Goal: Transaction & Acquisition: Subscribe to service/newsletter

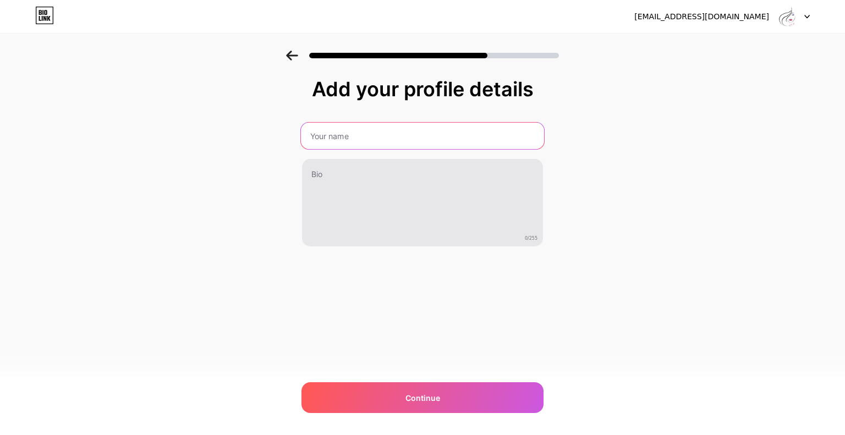
paste input "[PERSON_NAME]"
type input "[PERSON_NAME]"
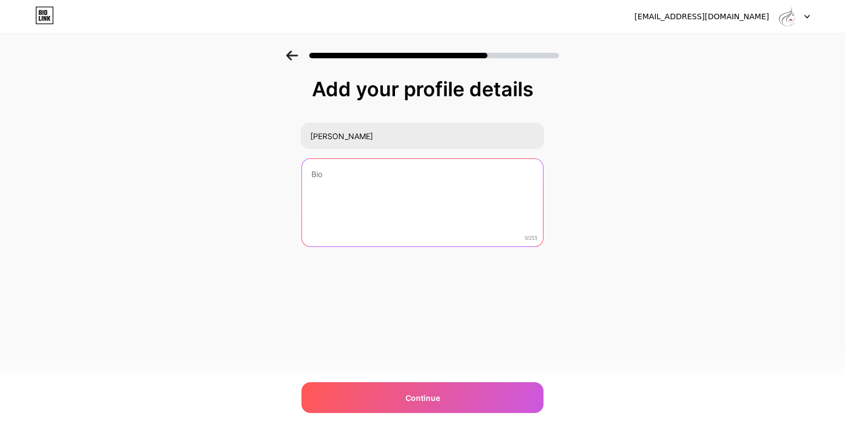
click at [356, 191] on textarea at bounding box center [422, 203] width 241 height 89
paste textarea "[PERSON_NAME] has over 24 years experience in Medical [MEDICAL_DATA], and exten…"
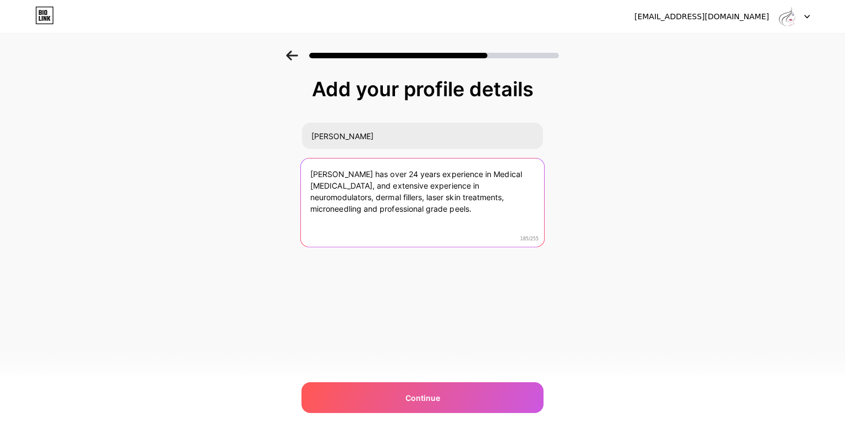
paste textarea "[PHONE_NUMBER]"
click at [309, 222] on textarea "[PERSON_NAME] has over 24 years experience in Medical [MEDICAL_DATA], and exten…" at bounding box center [422, 203] width 243 height 90
paste textarea "Phone No:"
click at [425, 220] on textarea "[PERSON_NAME] has over 24 years experience in Medical [MEDICAL_DATA], and exten…" at bounding box center [422, 203] width 243 height 90
paste textarea "Address:"
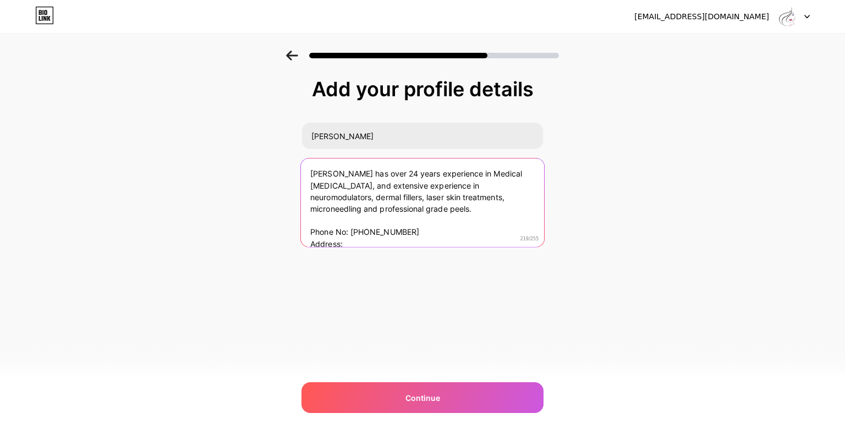
paste textarea "[STREET_ADDRESS]"
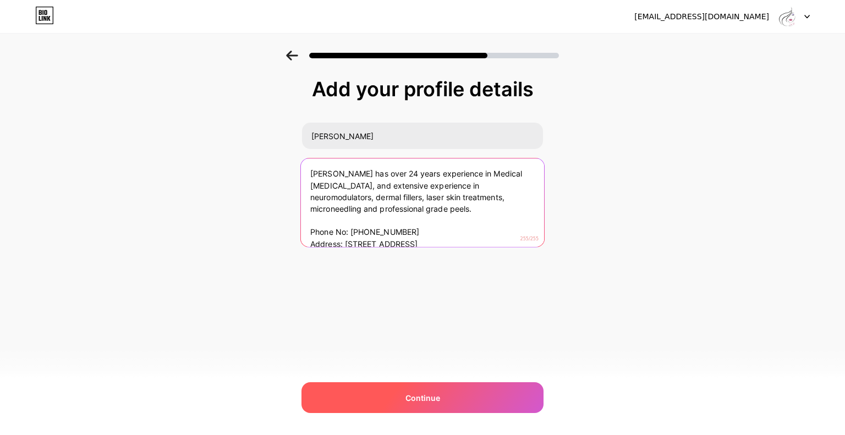
type textarea "[PERSON_NAME] has over 24 years experience in Medical [MEDICAL_DATA], and exten…"
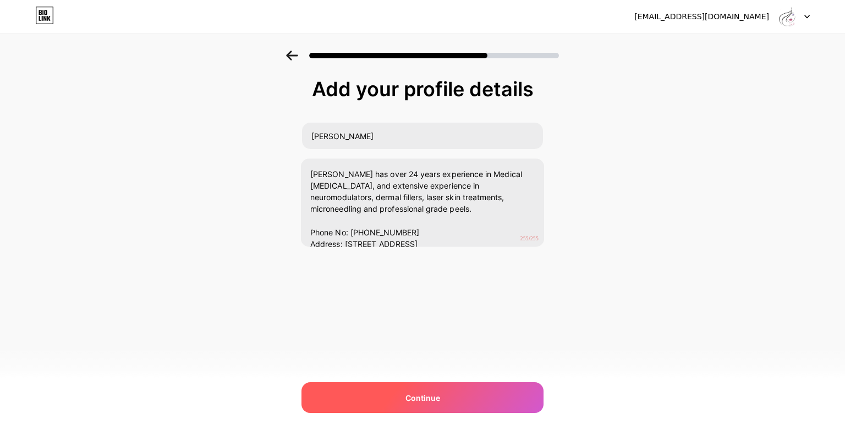
click at [428, 401] on span "Continue" at bounding box center [422, 398] width 35 height 12
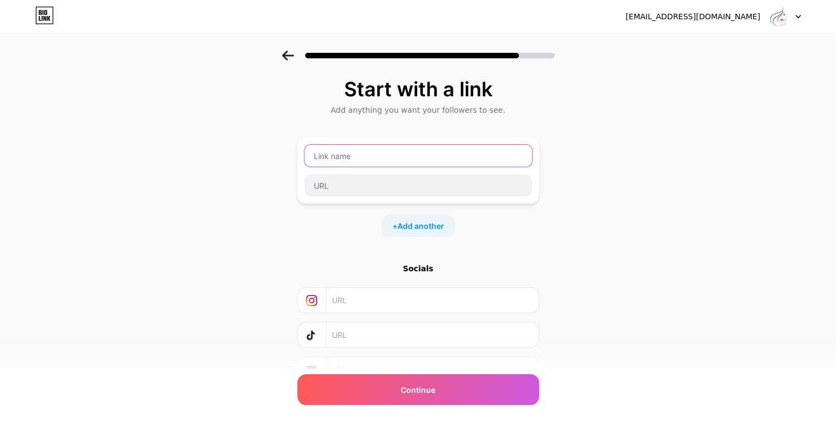
click at [323, 156] on input "text" at bounding box center [419, 156] width 228 height 22
paste input "[PERSON_NAME]"
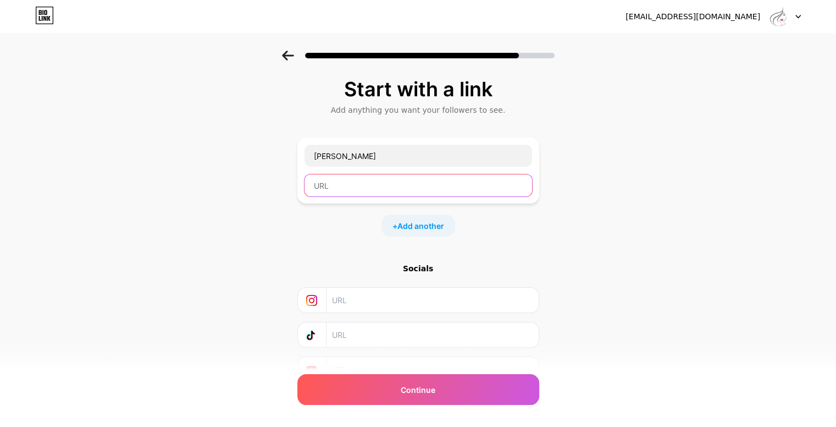
click at [344, 184] on input "text" at bounding box center [419, 185] width 228 height 22
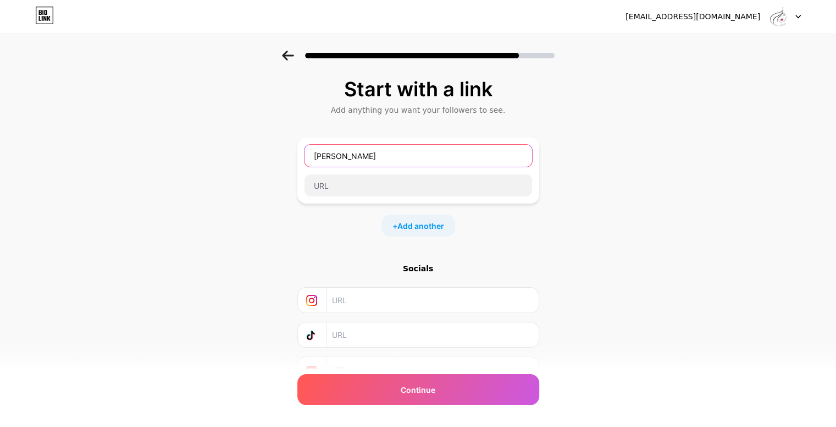
click at [362, 159] on input "[PERSON_NAME]" at bounding box center [419, 156] width 228 height 22
paste input "Website:"
type input "Website:"
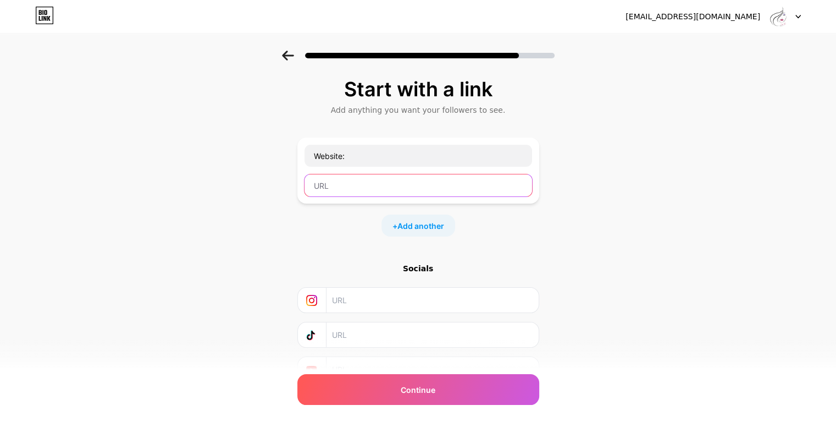
click at [381, 179] on input "text" at bounding box center [419, 185] width 228 height 22
paste input "[URL][DOMAIN_NAME]"
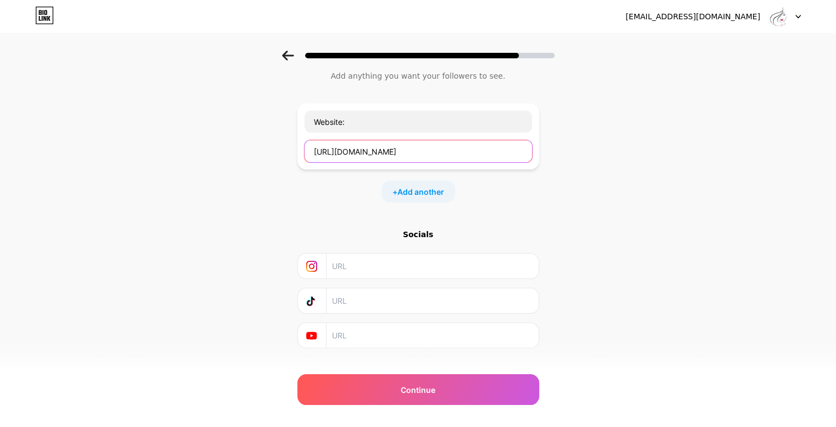
scroll to position [53, 0]
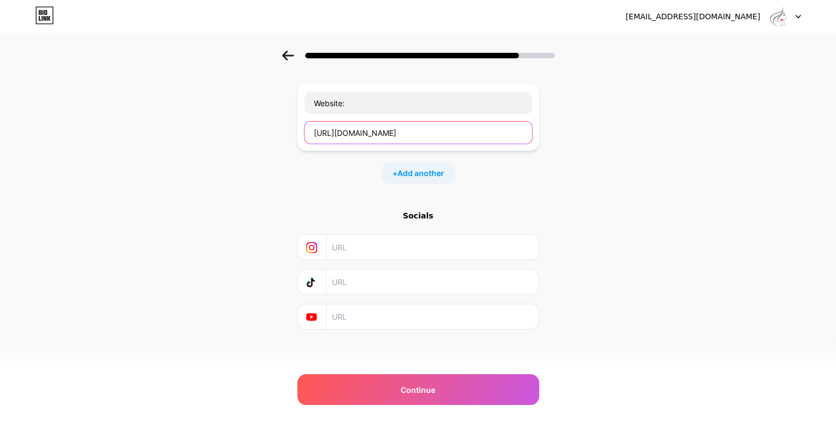
type input "[URL][DOMAIN_NAME]"
click at [416, 251] on input "text" at bounding box center [432, 247] width 200 height 25
click at [415, 170] on span "Add another" at bounding box center [421, 173] width 47 height 12
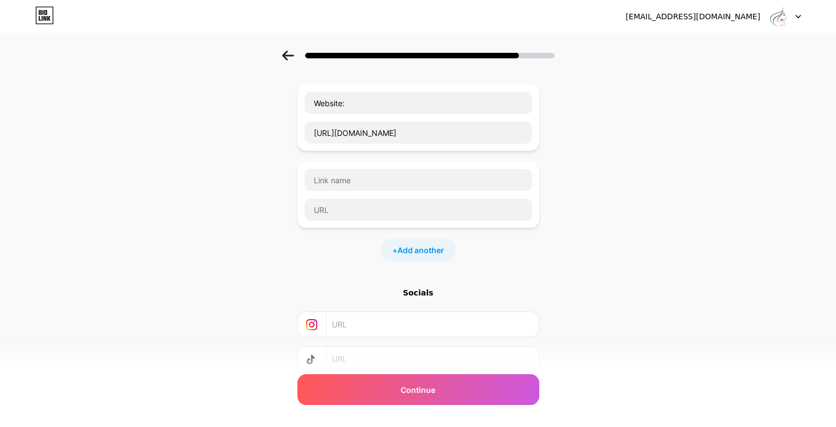
click at [659, 184] on div "Start with a link Add anything you want your followers to see. Website: [URL][D…" at bounding box center [418, 230] width 836 height 464
click at [422, 282] on div "Start with a link Add anything you want your followers to see. Website: [URL][D…" at bounding box center [419, 215] width 242 height 381
click at [420, 294] on div "Socials" at bounding box center [419, 292] width 242 height 11
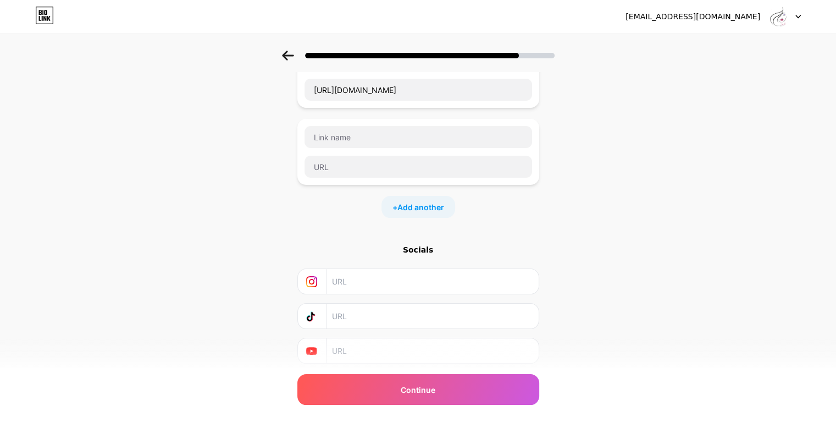
scroll to position [130, 0]
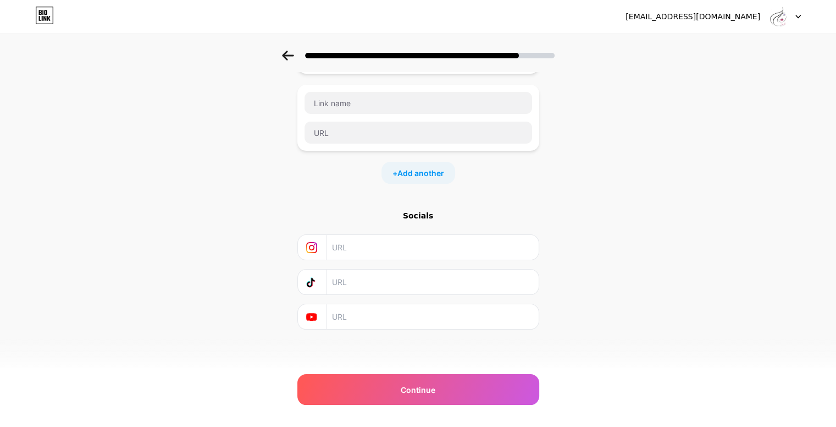
click at [317, 250] on icon at bounding box center [311, 247] width 11 height 11
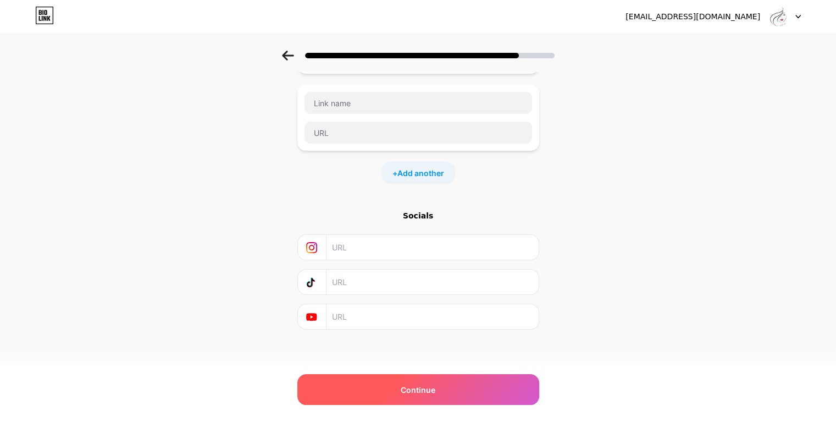
click at [466, 390] on div "Continue" at bounding box center [419, 389] width 242 height 31
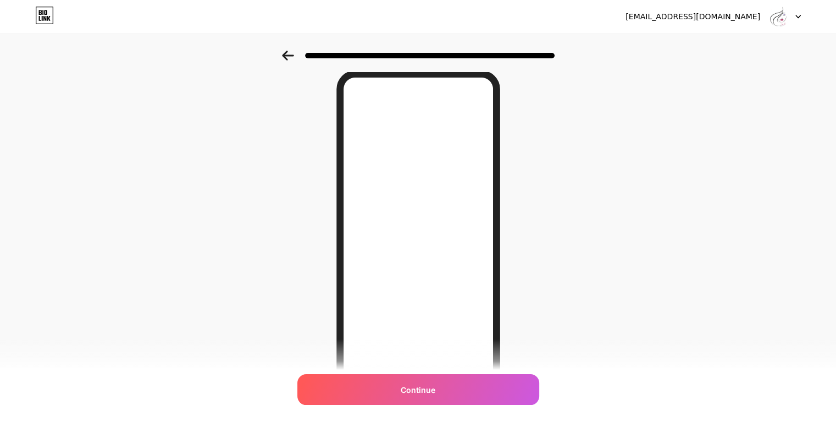
scroll to position [125, 0]
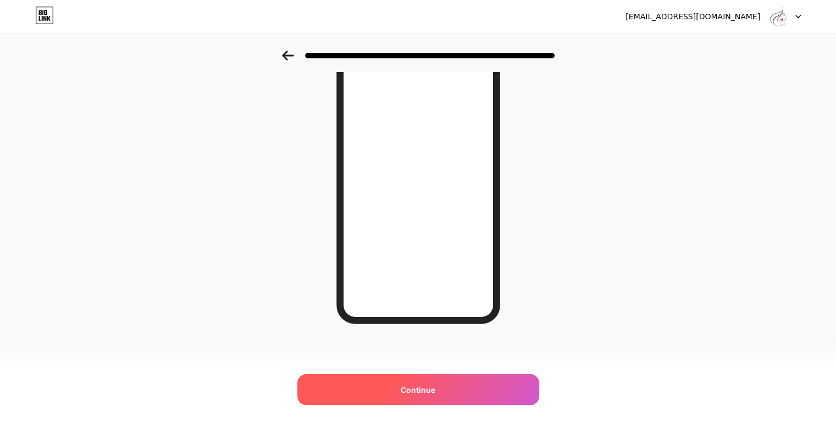
click at [444, 386] on div "Continue" at bounding box center [419, 389] width 242 height 31
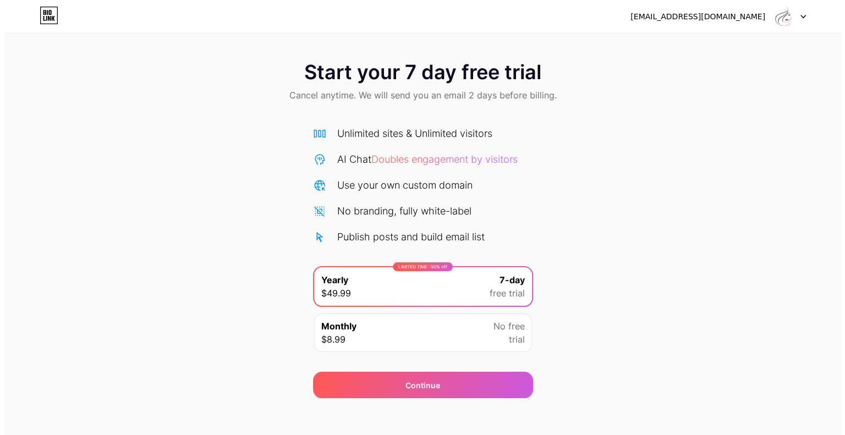
scroll to position [7, 0]
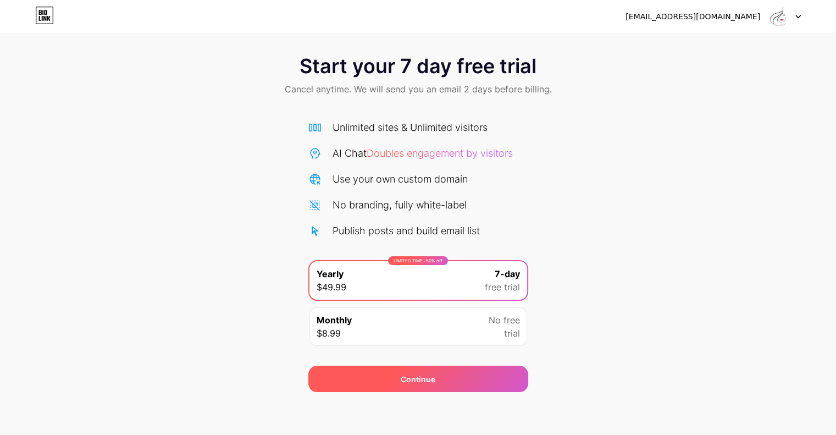
click at [450, 384] on div "Continue" at bounding box center [419, 379] width 220 height 26
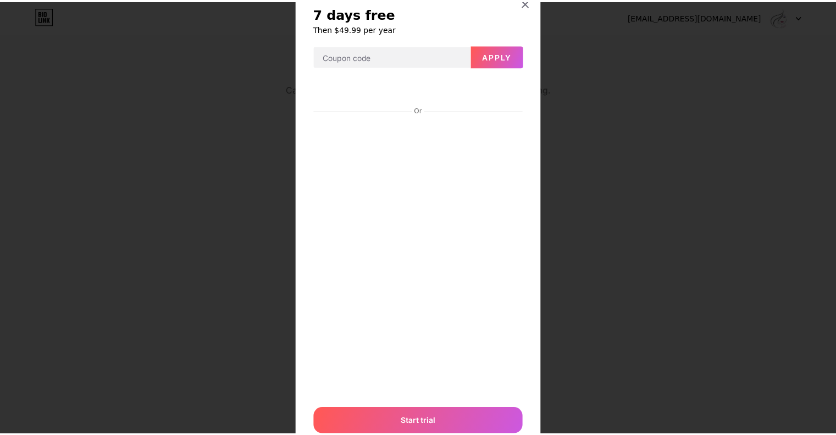
scroll to position [0, 0]
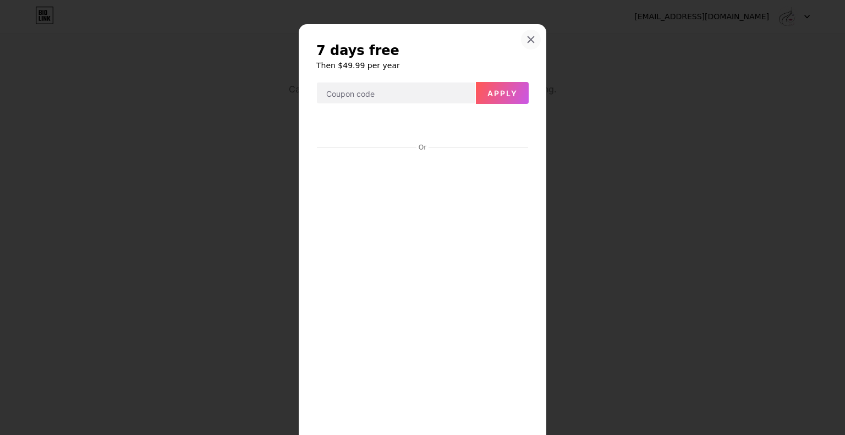
click at [525, 32] on div at bounding box center [531, 40] width 20 height 20
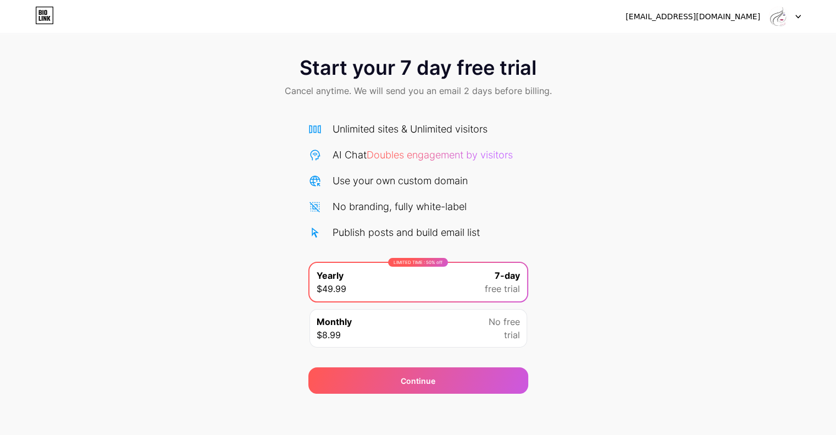
scroll to position [7, 0]
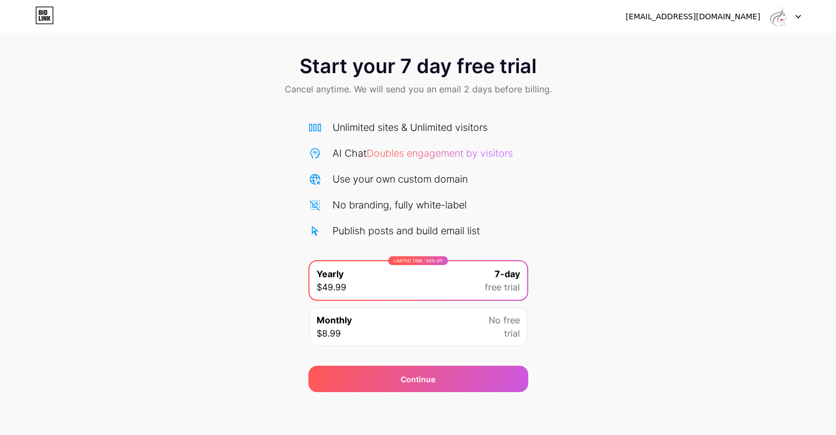
click at [601, 239] on div "Start your 7 day free trial Cancel anytime. We will send you an email 2 days be…" at bounding box center [418, 218] width 836 height 348
click at [795, 15] on div at bounding box center [785, 17] width 32 height 20
click at [728, 125] on div "Start your 7 day free trial Cancel anytime. We will send you an email 2 days be…" at bounding box center [418, 218] width 836 height 348
click at [792, 19] on div at bounding box center [785, 17] width 32 height 20
click at [687, 52] on li "Logout" at bounding box center [732, 45] width 136 height 30
